Goal: Go to known website: Access a specific website the user already knows

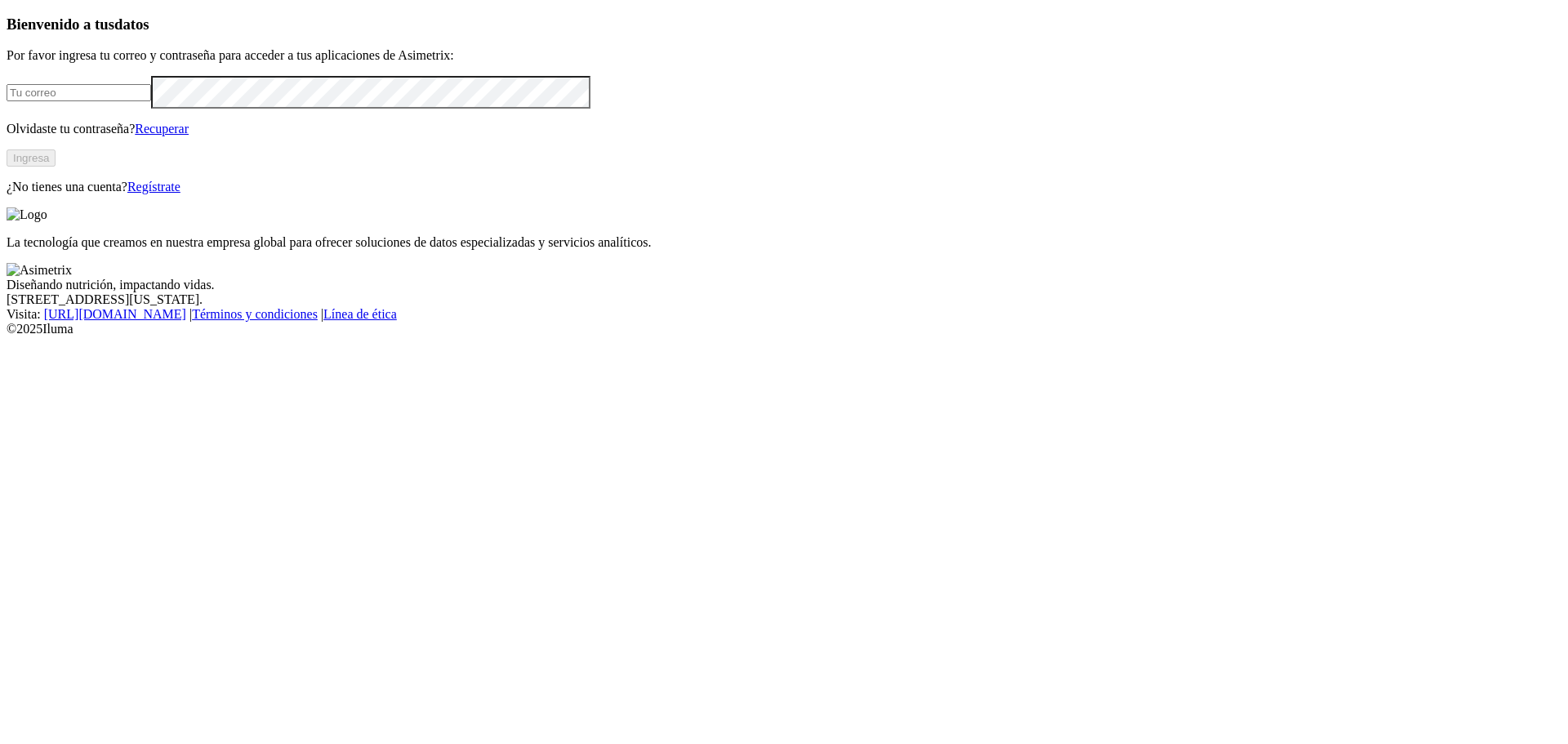
type input "[PERSON_NAME][EMAIL_ADDRESS][PERSON_NAME][DOMAIN_NAME]"
click at [56, 166] on button "Ingresa" at bounding box center [31, 158] width 49 height 17
